Goal: Task Accomplishment & Management: Use online tool/utility

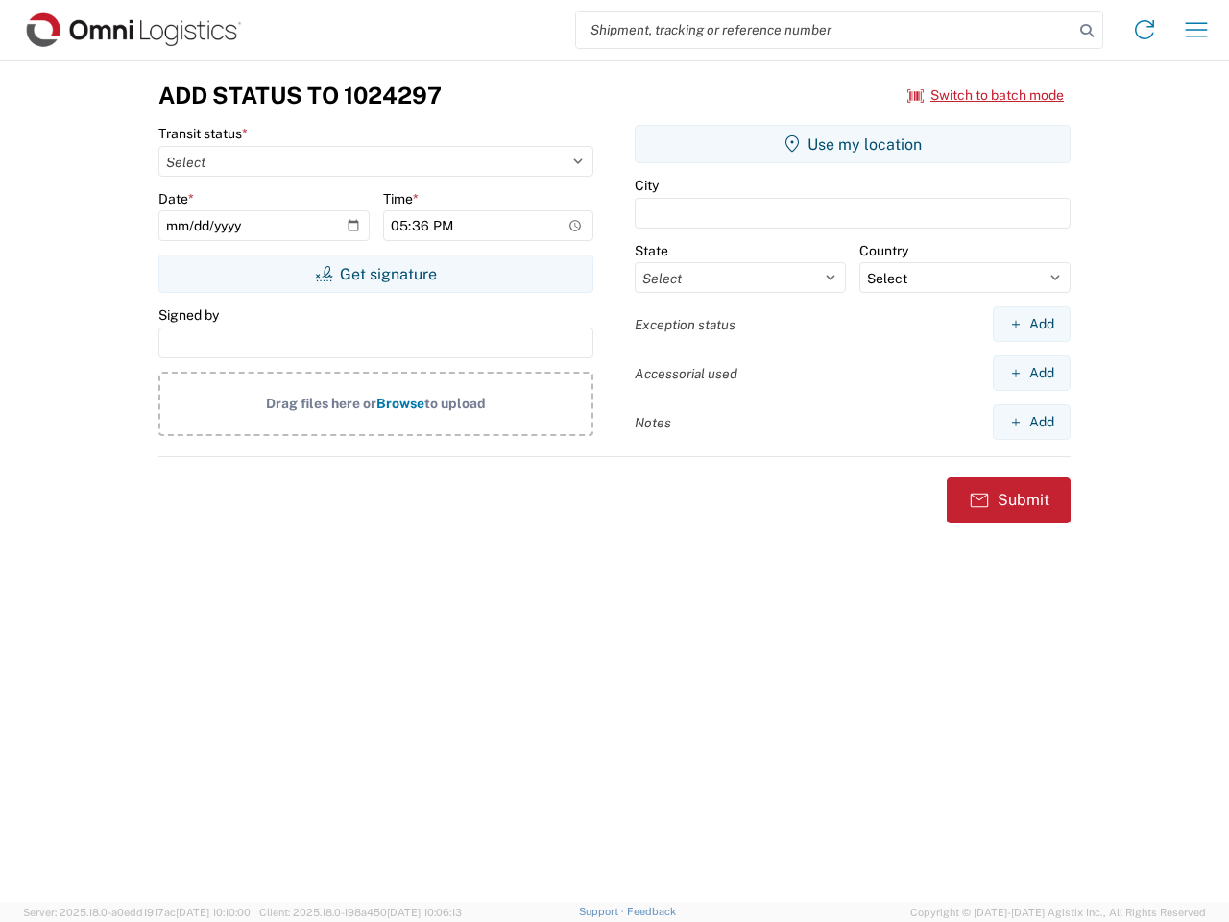
click at [825, 30] on input "search" at bounding box center [824, 30] width 497 height 36
click at [1087, 31] on icon at bounding box center [1086, 30] width 27 height 27
click at [1144, 30] on icon at bounding box center [1144, 29] width 31 height 31
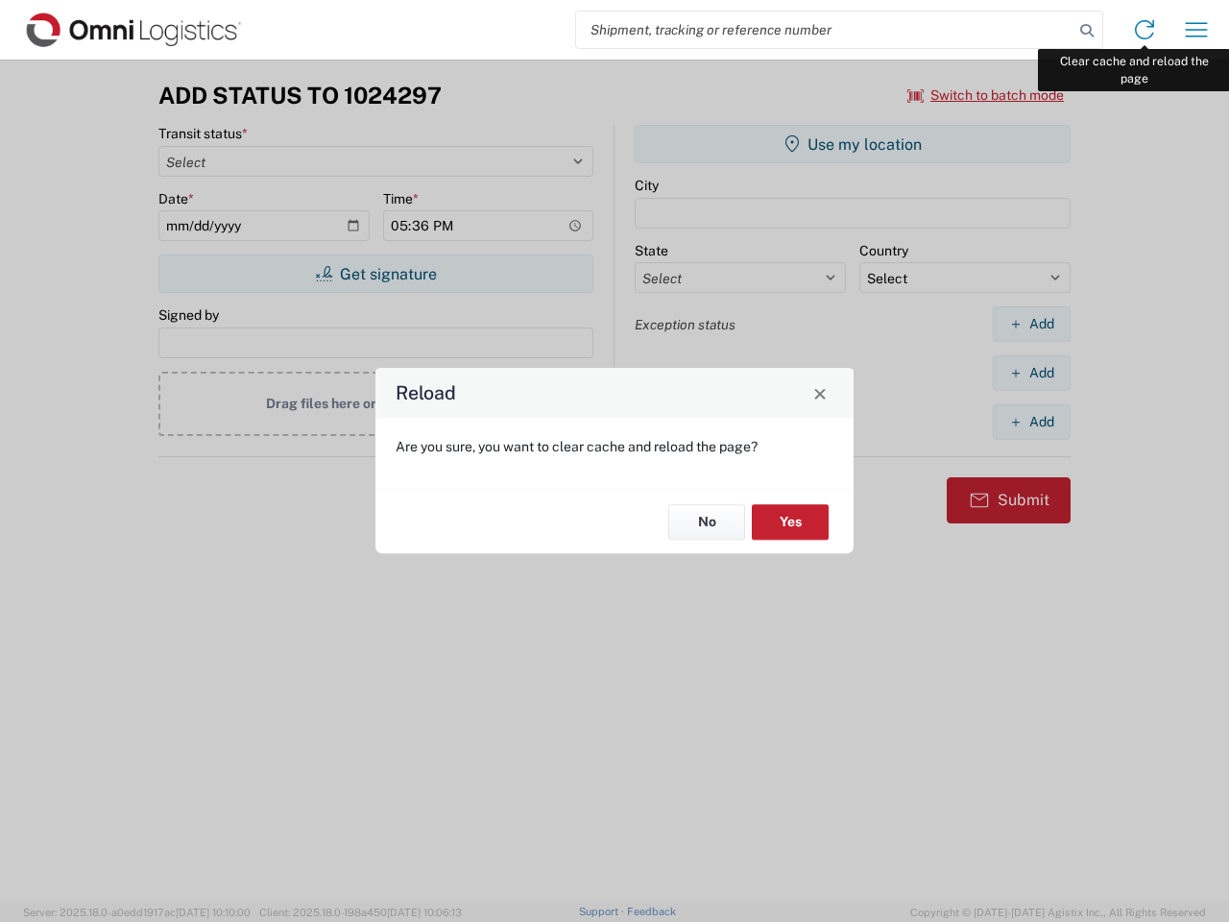
click at [1196, 30] on div "Reload Are you sure, you want to clear cache and reload the page? No Yes" at bounding box center [614, 461] width 1229 height 922
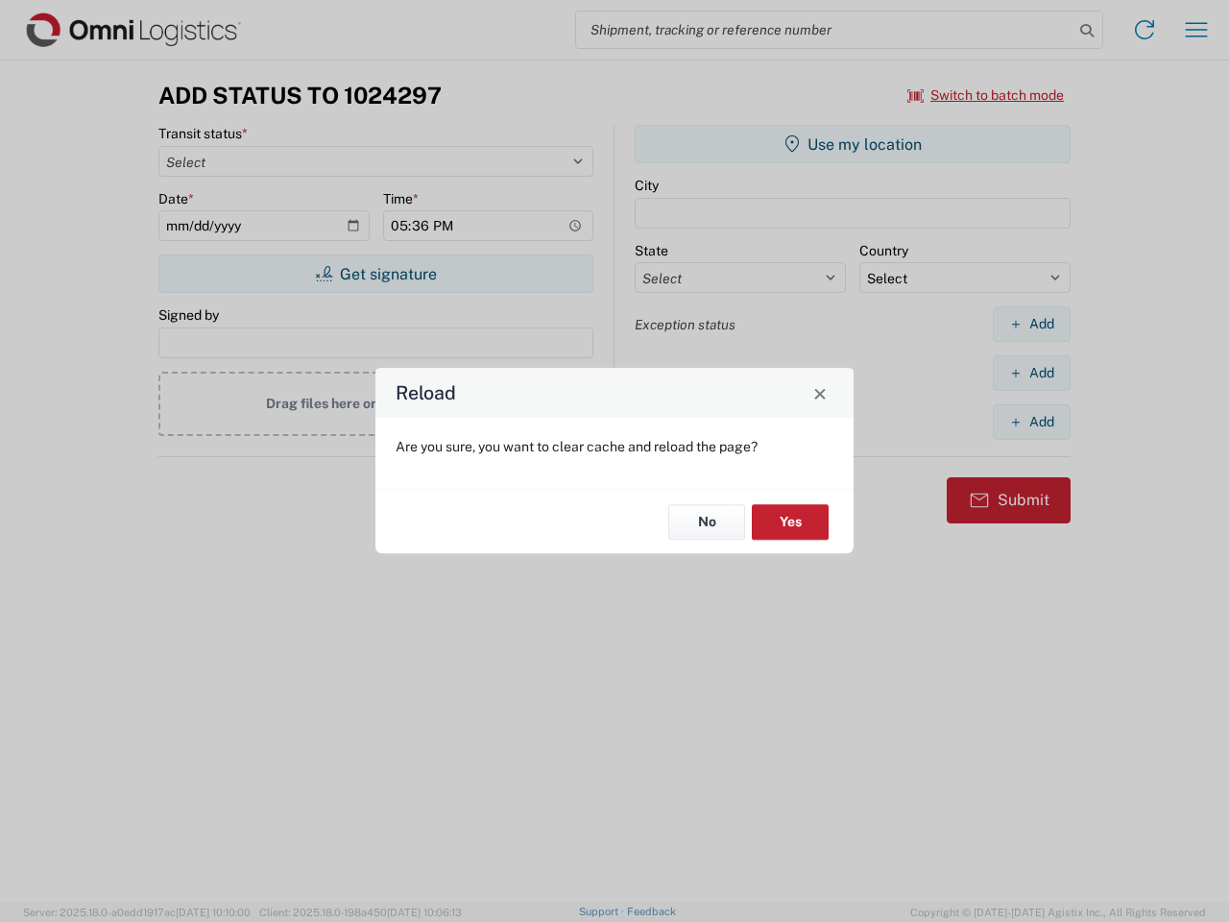
click at [986, 95] on div "Reload Are you sure, you want to clear cache and reload the page? No Yes" at bounding box center [614, 461] width 1229 height 922
click at [375, 274] on div "Reload Are you sure, you want to clear cache and reload the page? No Yes" at bounding box center [614, 461] width 1229 height 922
click at [852, 144] on div "Reload Are you sure, you want to clear cache and reload the page? No Yes" at bounding box center [614, 461] width 1229 height 922
click at [1031, 323] on div "Reload Are you sure, you want to clear cache and reload the page? No Yes" at bounding box center [614, 461] width 1229 height 922
click at [1031, 372] on div "Reload Are you sure, you want to clear cache and reload the page? No Yes" at bounding box center [614, 461] width 1229 height 922
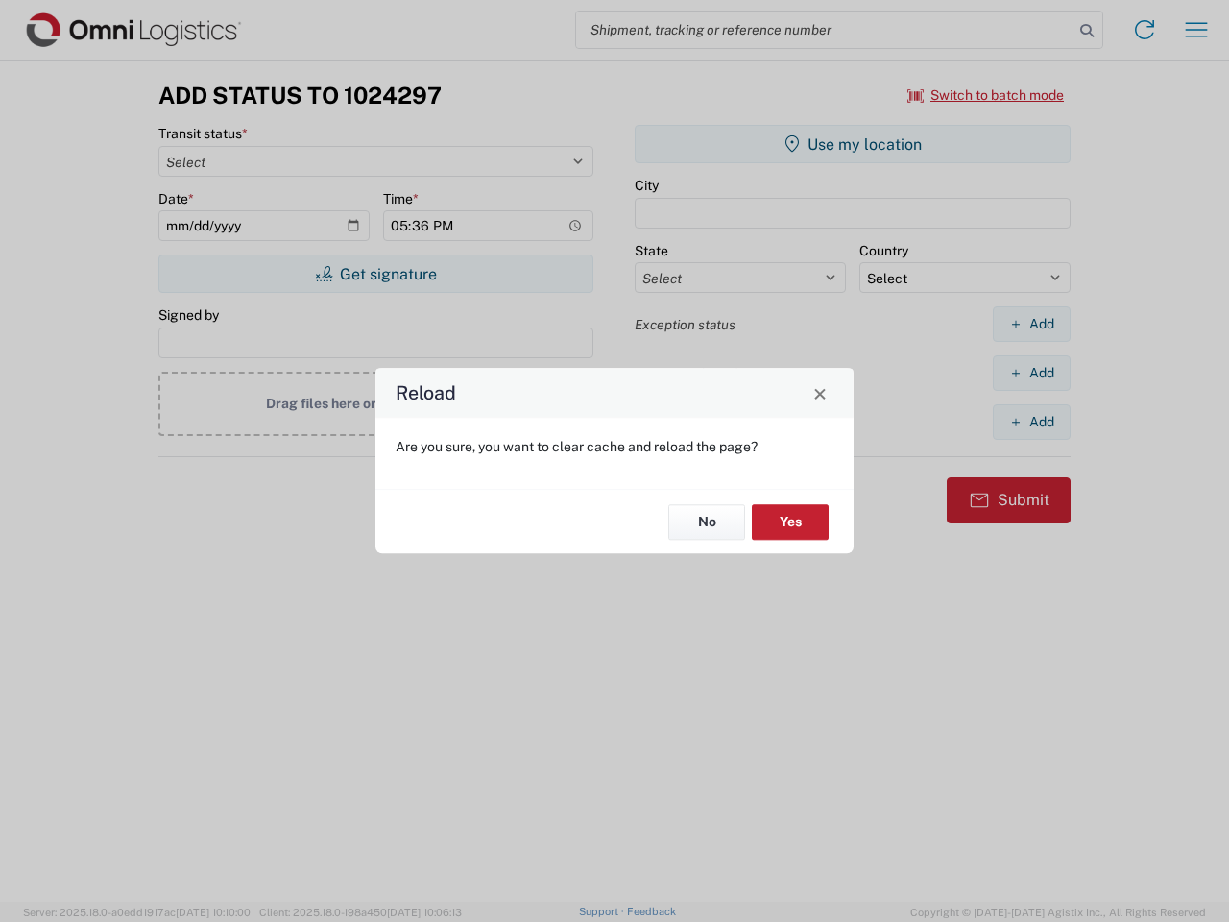
click at [1031, 421] on div "Reload Are you sure, you want to clear cache and reload the page? No Yes" at bounding box center [614, 461] width 1229 height 922
